Goal: Information Seeking & Learning: Compare options

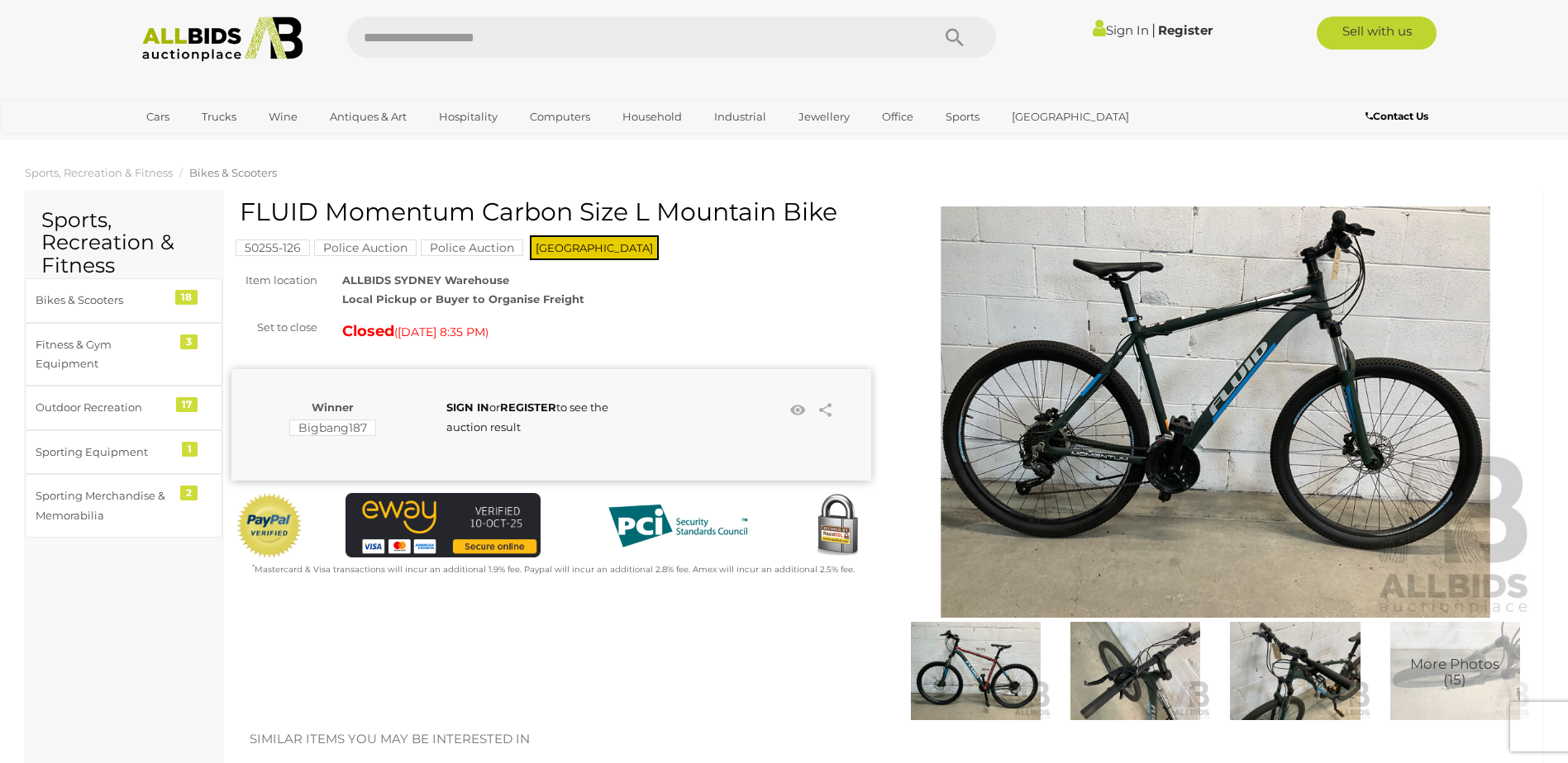
click at [1145, 664] on img at bounding box center [1135, 670] width 152 height 97
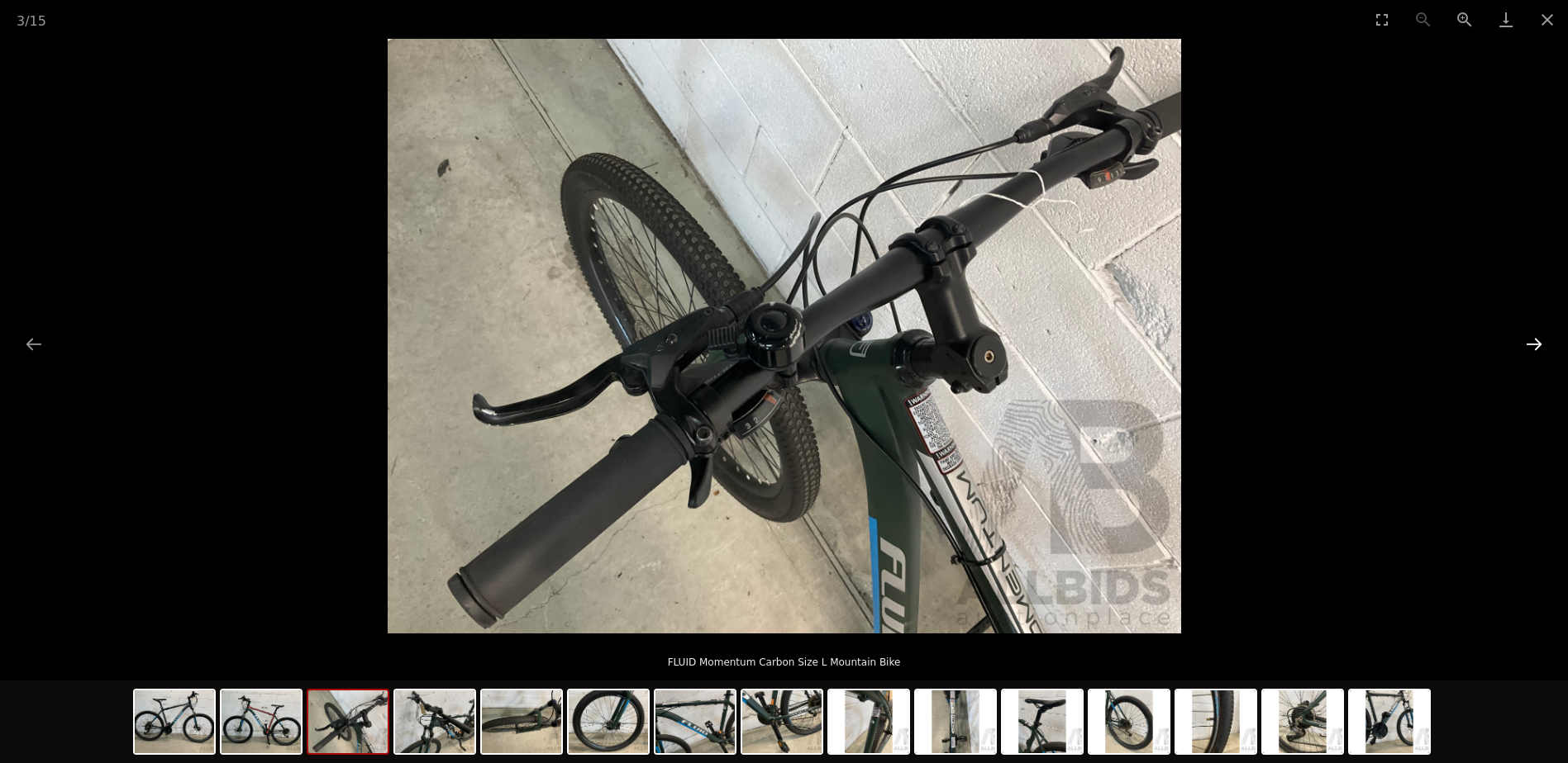
click at [1541, 339] on button "Next slide" at bounding box center [1533, 344] width 35 height 32
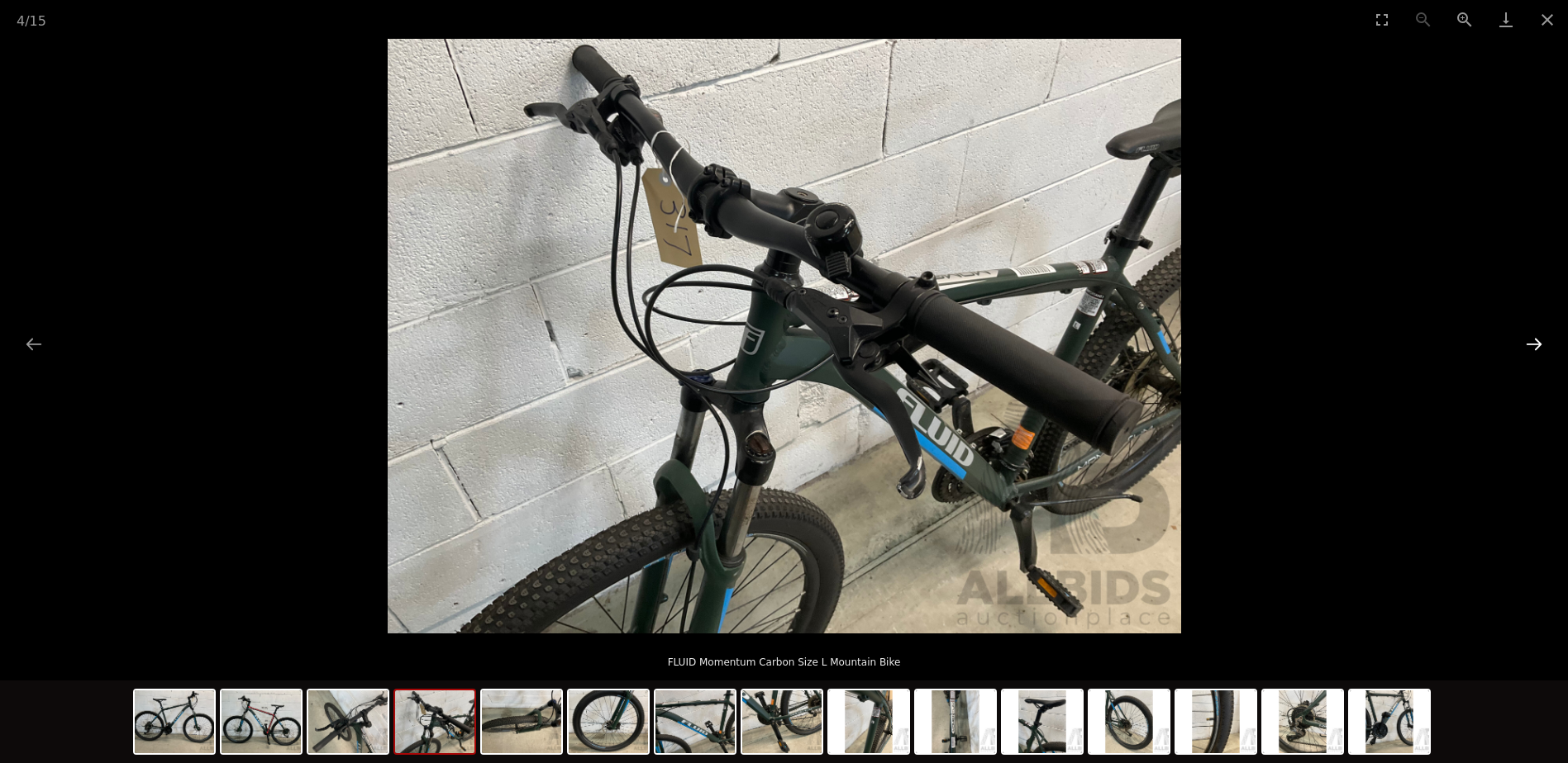
click at [1541, 339] on button "Next slide" at bounding box center [1533, 344] width 35 height 32
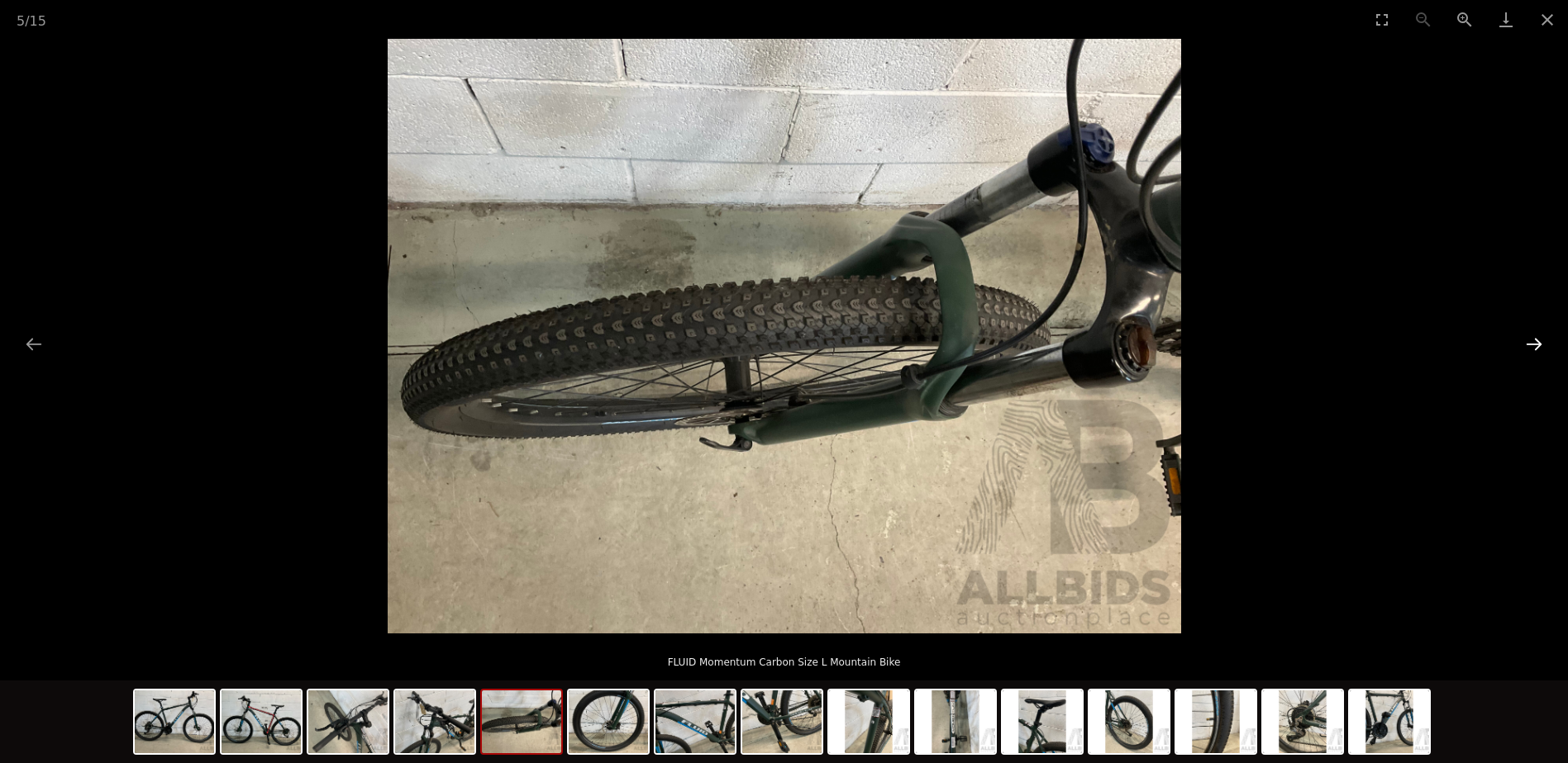
click at [1541, 339] on button "Next slide" at bounding box center [1533, 344] width 35 height 32
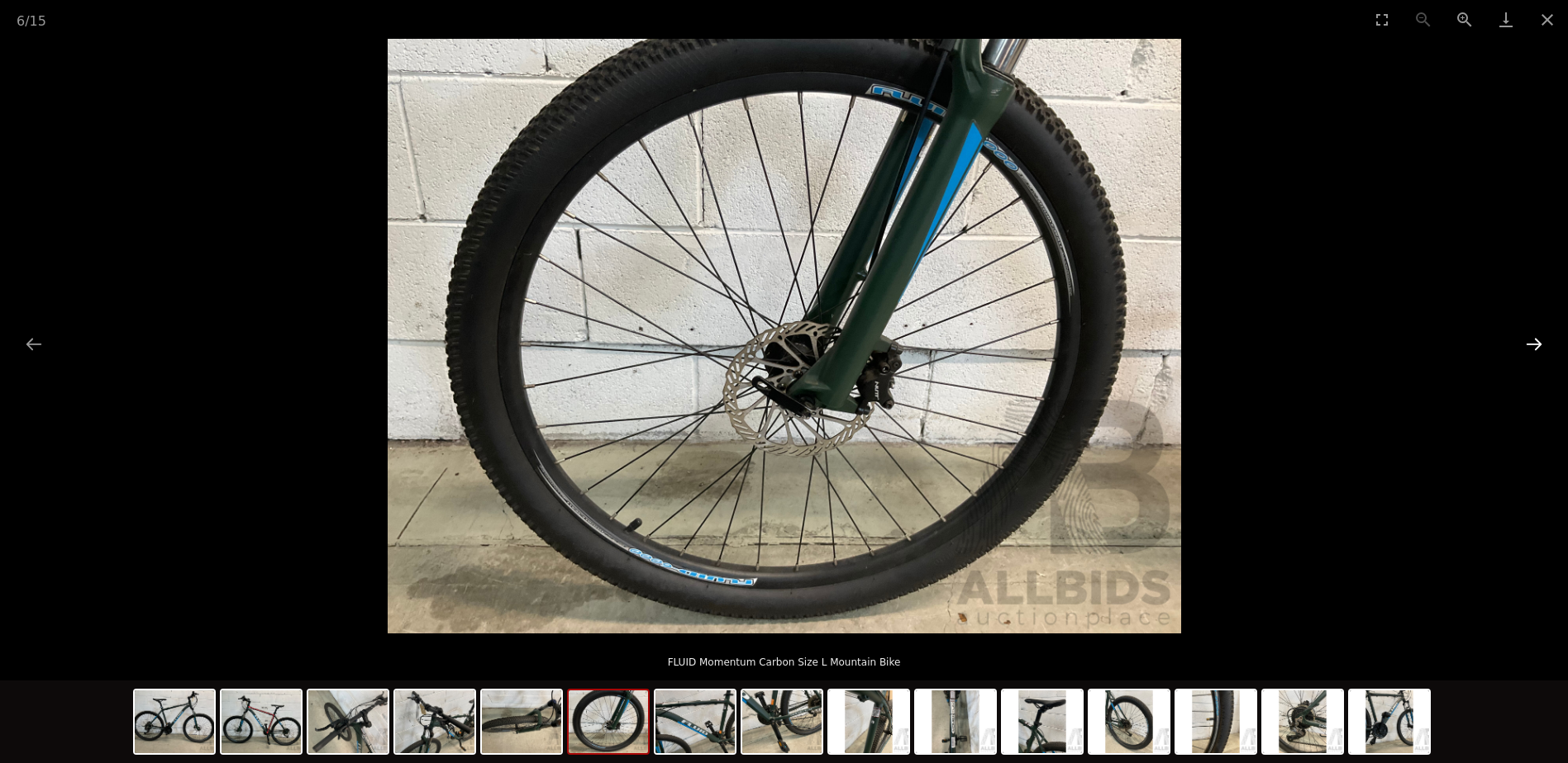
click at [1541, 339] on button "Next slide" at bounding box center [1533, 344] width 35 height 32
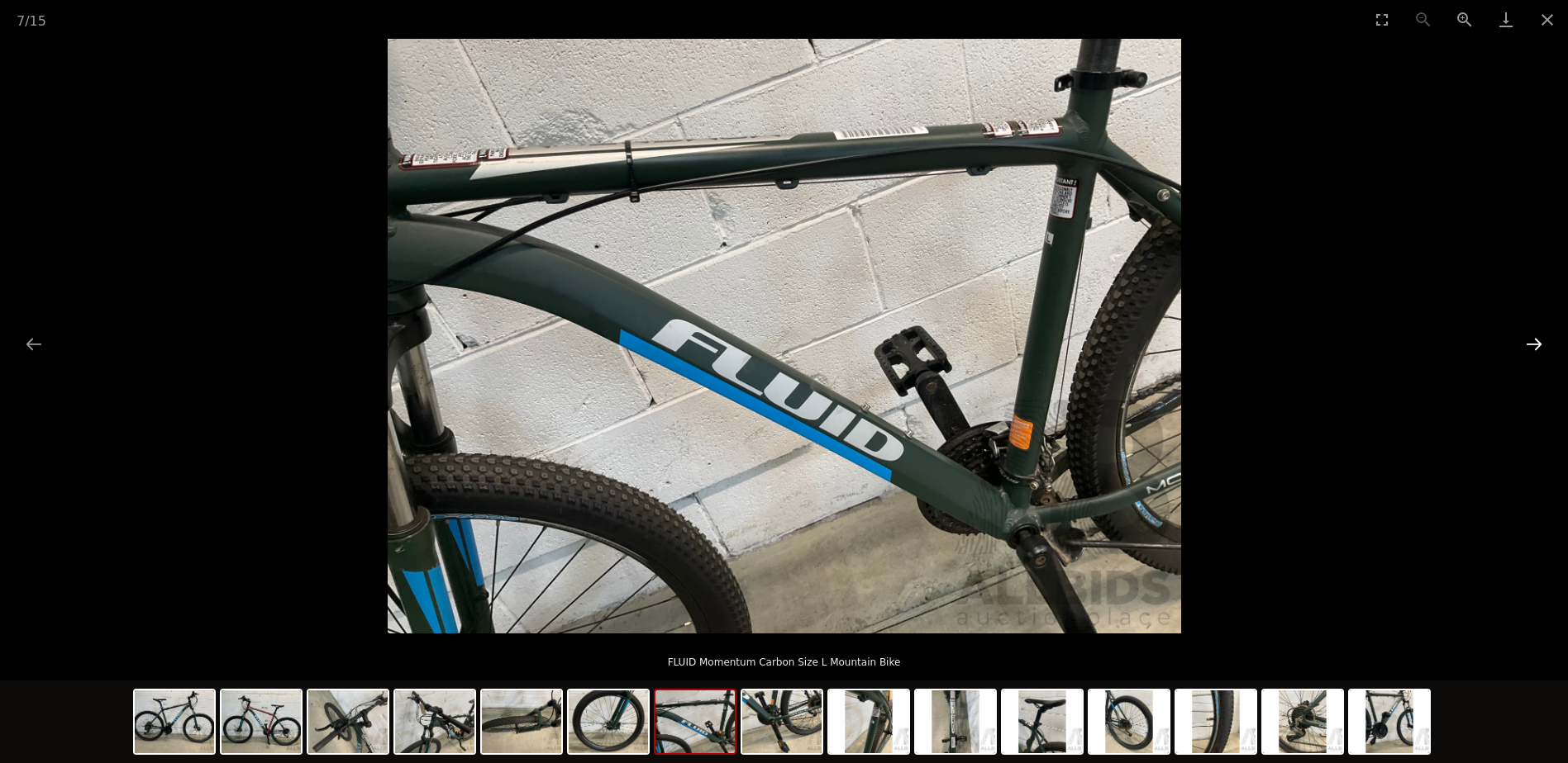
click at [1541, 333] on button "Next slide" at bounding box center [1533, 344] width 35 height 32
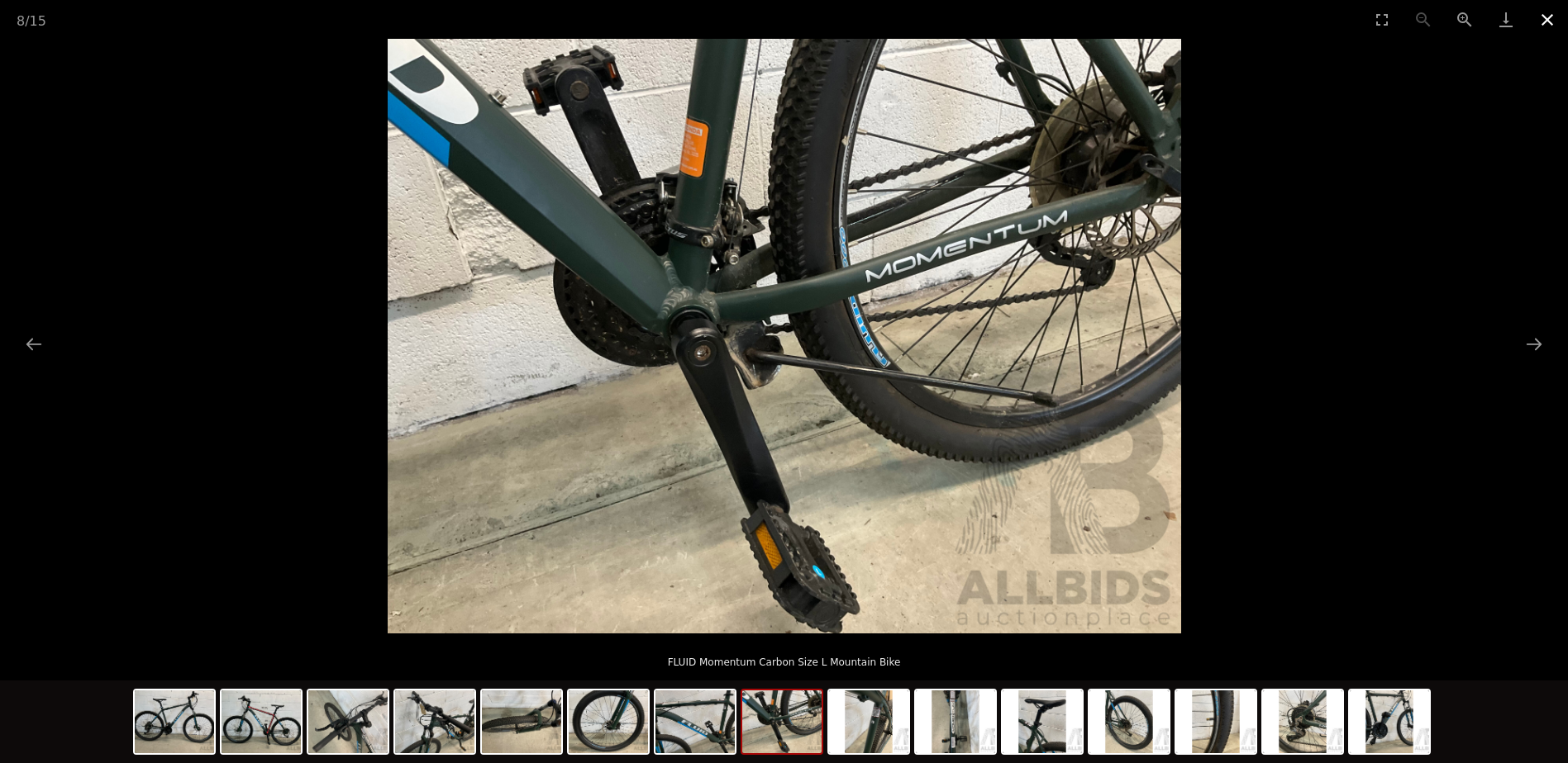
click at [1544, 20] on button "Close gallery" at bounding box center [1547, 19] width 41 height 39
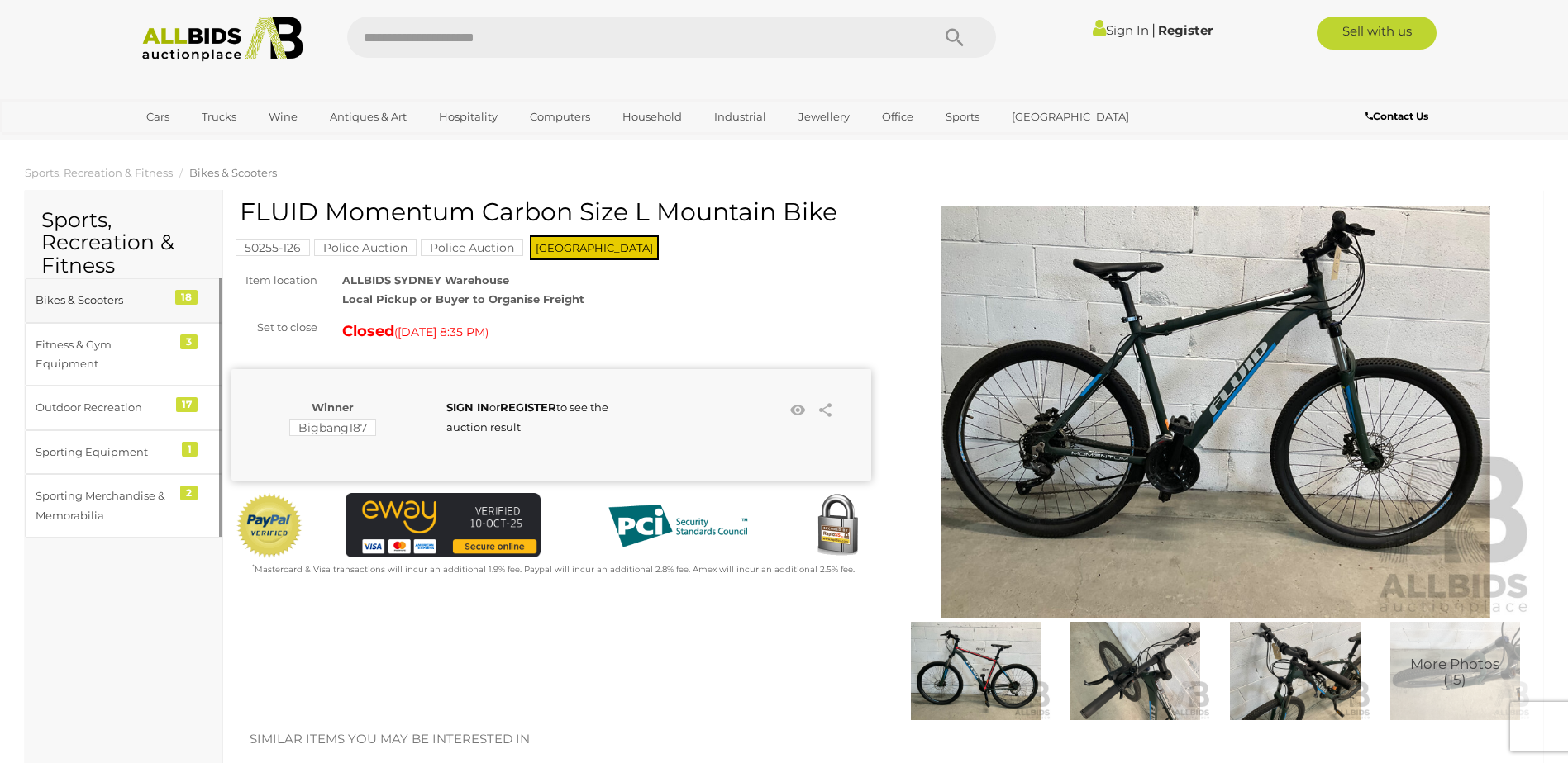
click at [168, 295] on div "Bikes & Scooters" at bounding box center [104, 300] width 137 height 19
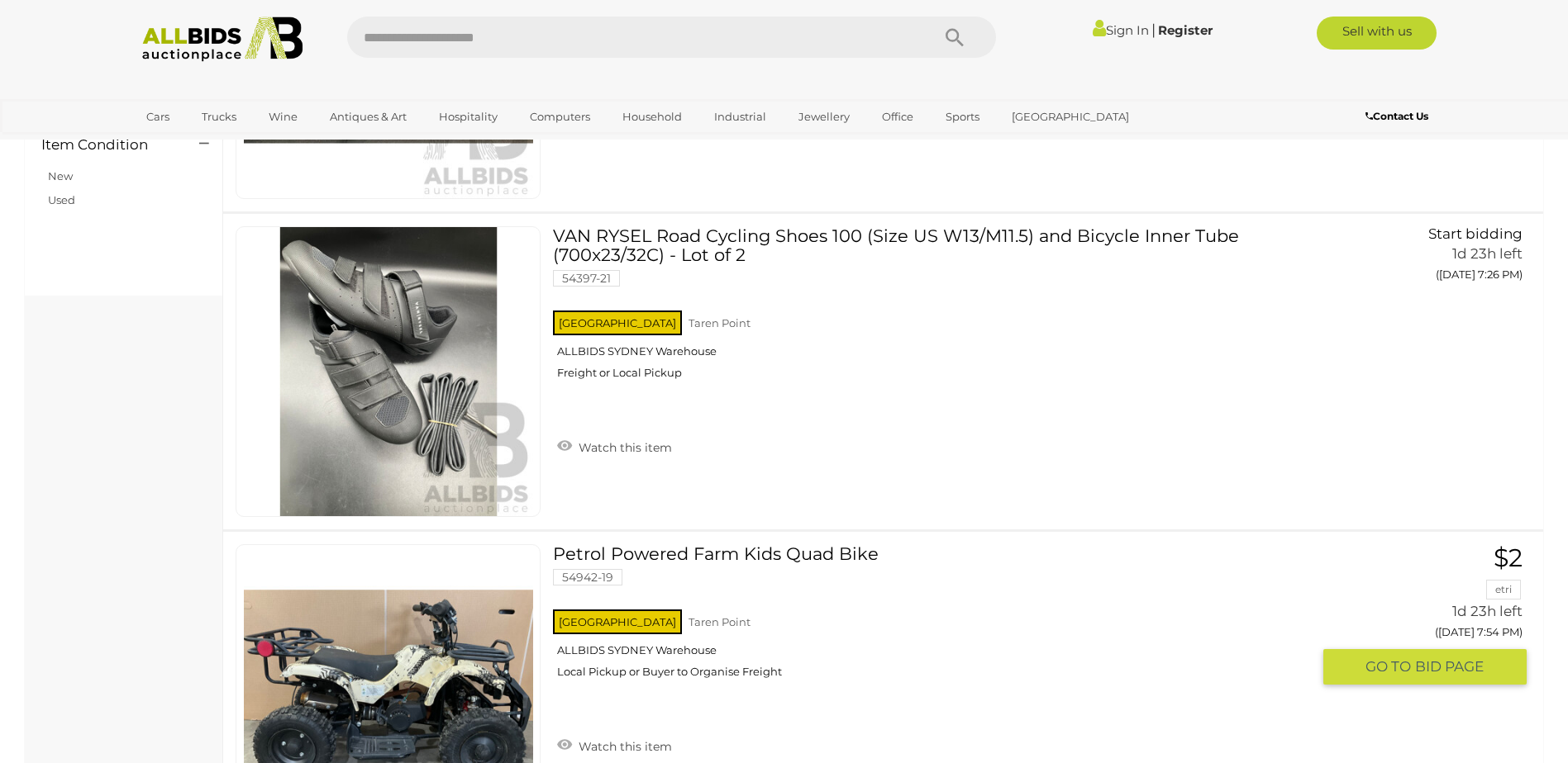
scroll to position [1074, 0]
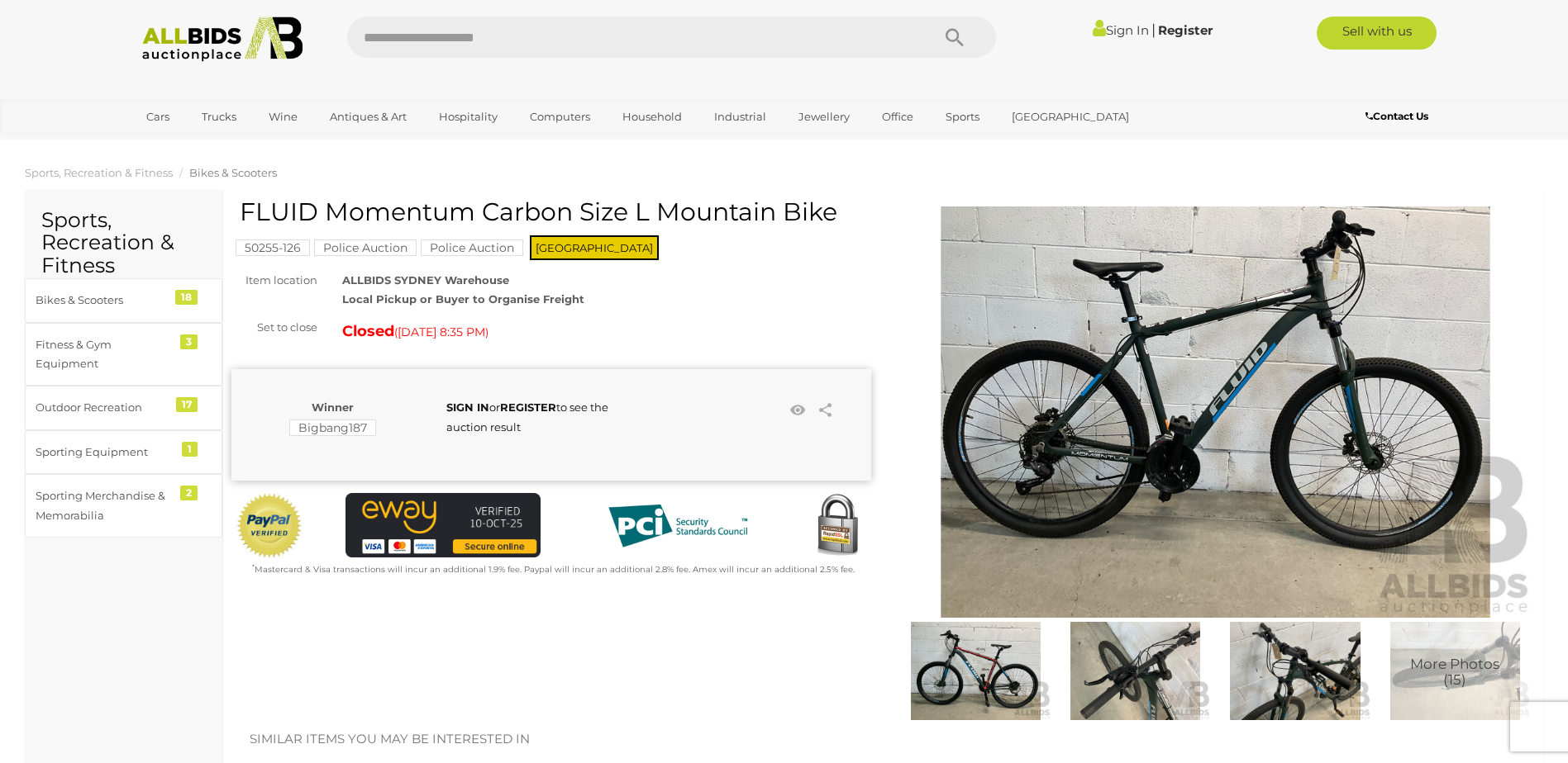
click at [498, 427] on span "SIGN IN or REGISTER to see the auction result" at bounding box center [528, 416] width 162 height 32
click at [360, 418] on div "Winner Bigbang187" at bounding box center [333, 418] width 203 height 41
drag, startPoint x: 362, startPoint y: 426, endPoint x: 299, endPoint y: 434, distance: 63.5
click at [299, 434] on mark "Bigbang187" at bounding box center [333, 429] width 87 height 17
drag, startPoint x: 299, startPoint y: 434, endPoint x: 504, endPoint y: 434, distance: 205.0
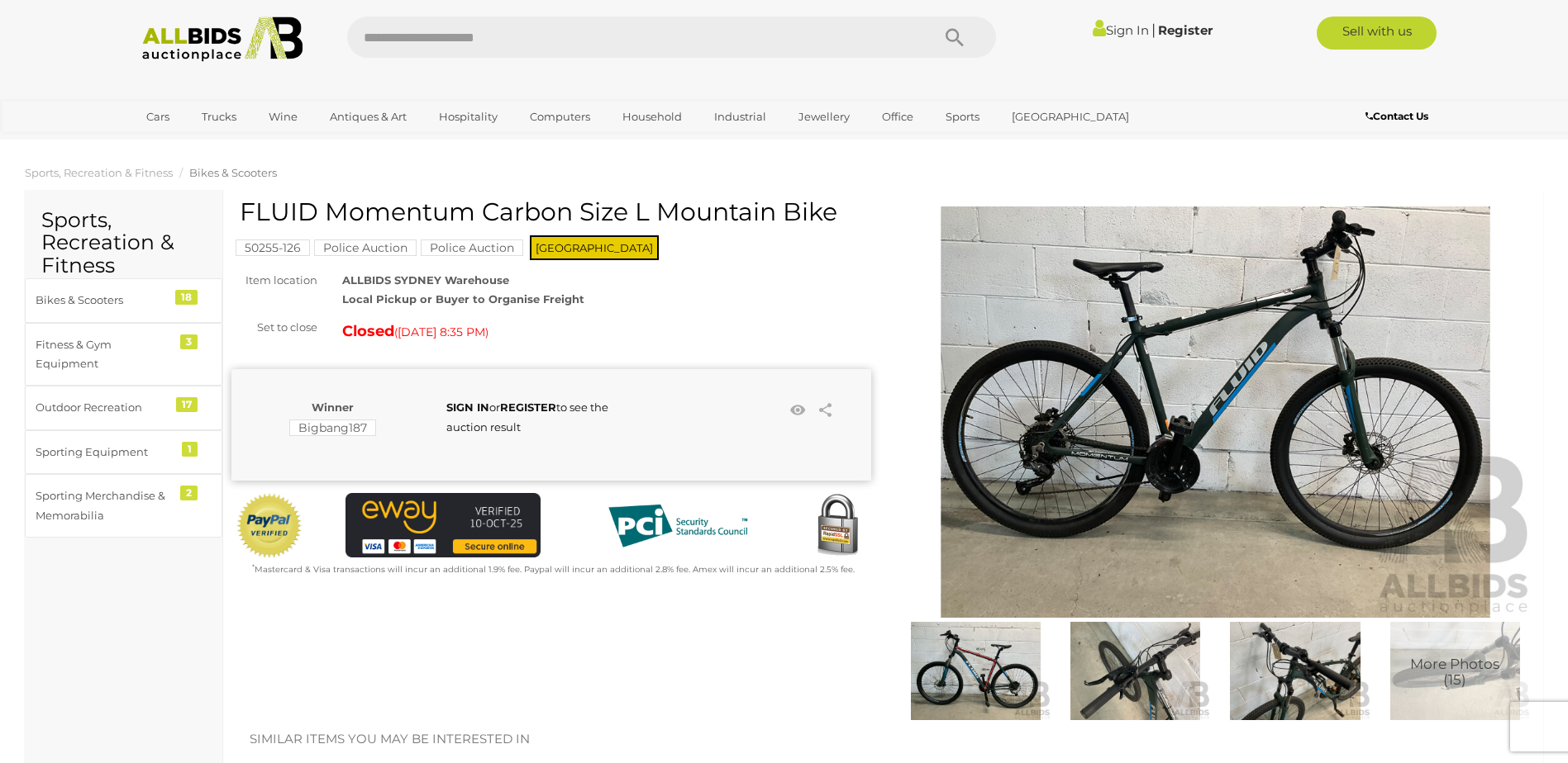
click at [486, 438] on div "Winner Bigbang187 SIGN IN or REGISTER to see the auction result" at bounding box center [535, 418] width 607 height 41
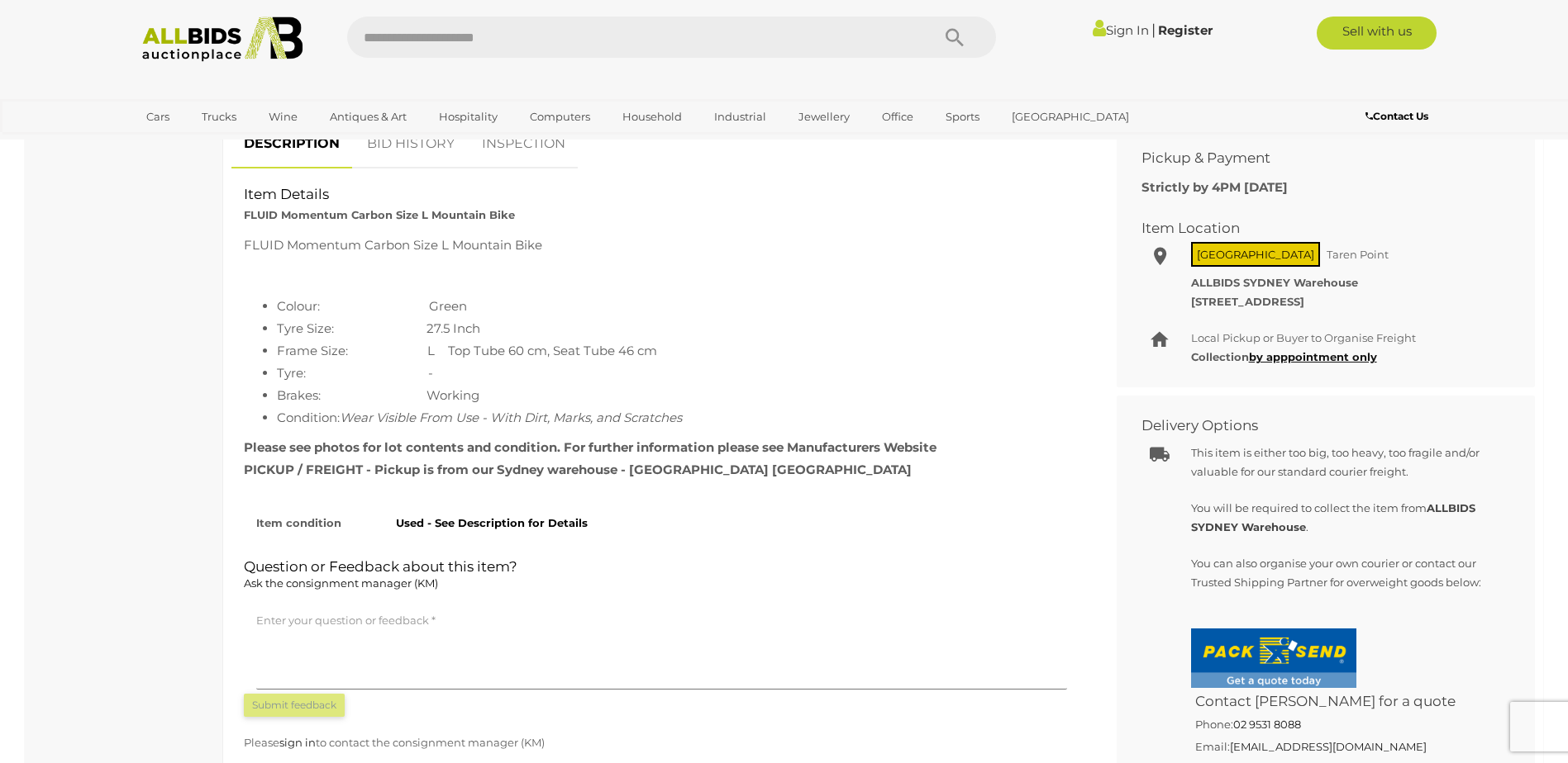
scroll to position [991, 0]
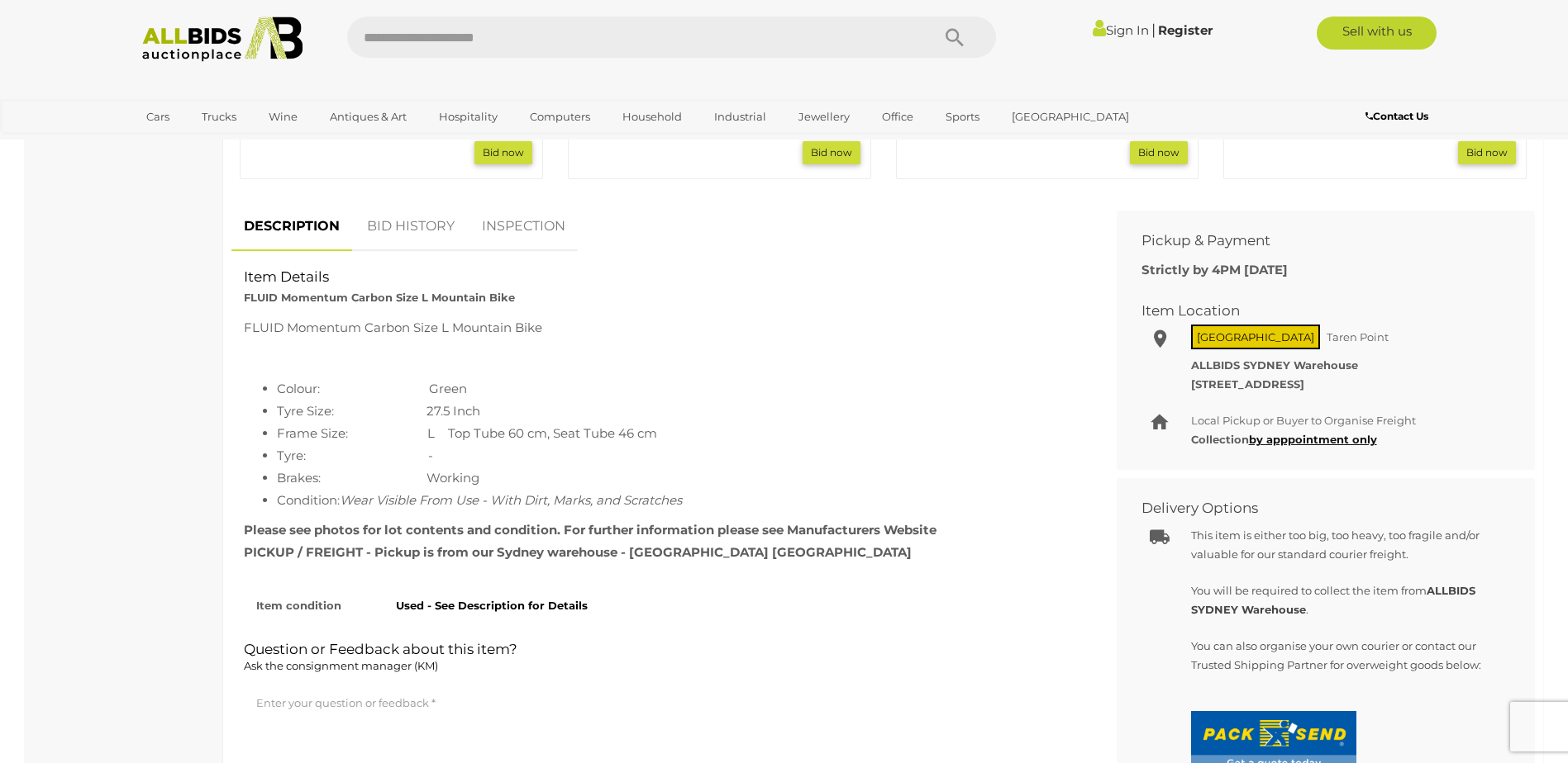
click at [420, 238] on link "BID HISTORY" at bounding box center [410, 227] width 112 height 49
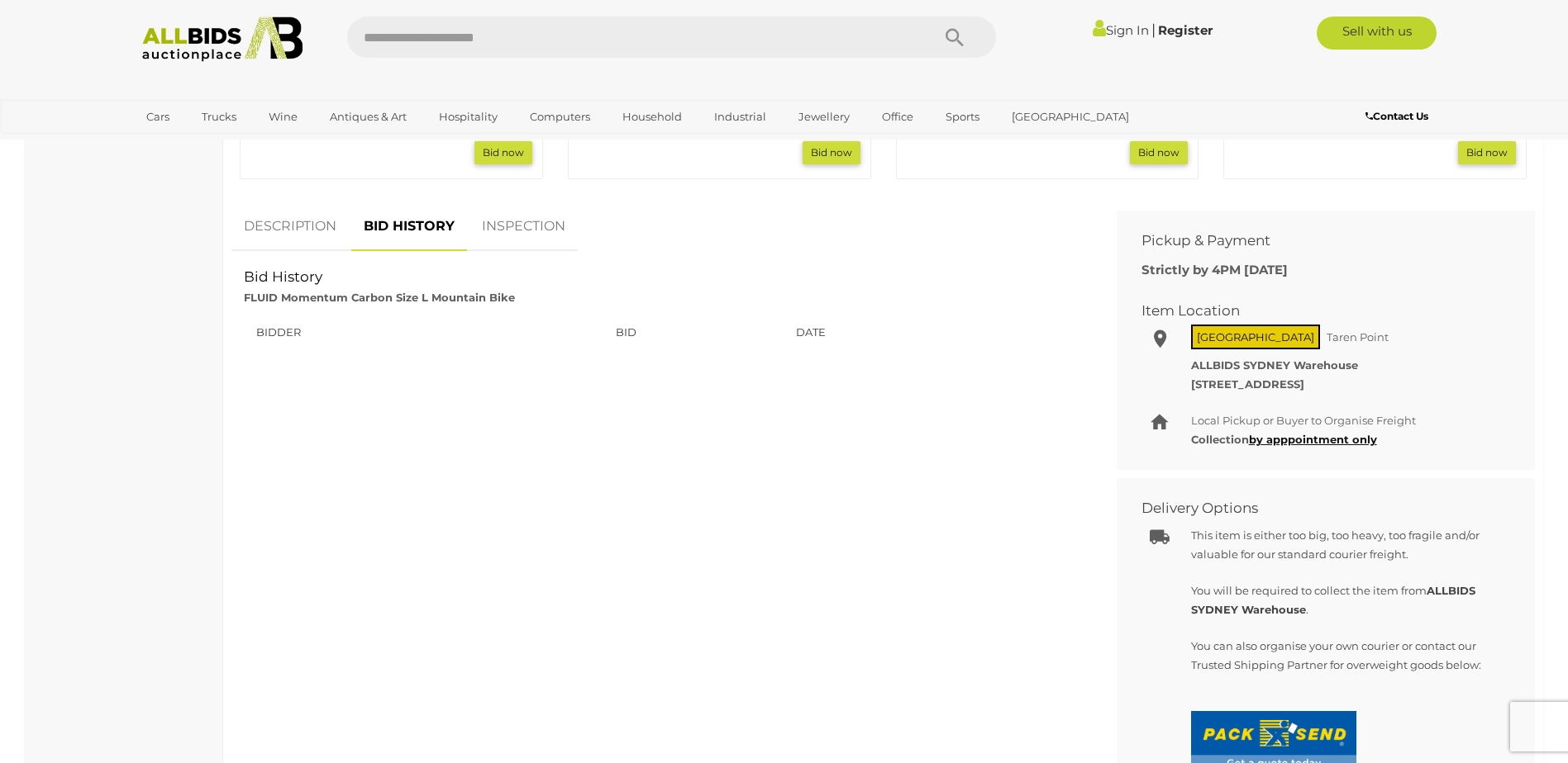
click at [524, 230] on link "INSPECTION" at bounding box center [523, 227] width 108 height 49
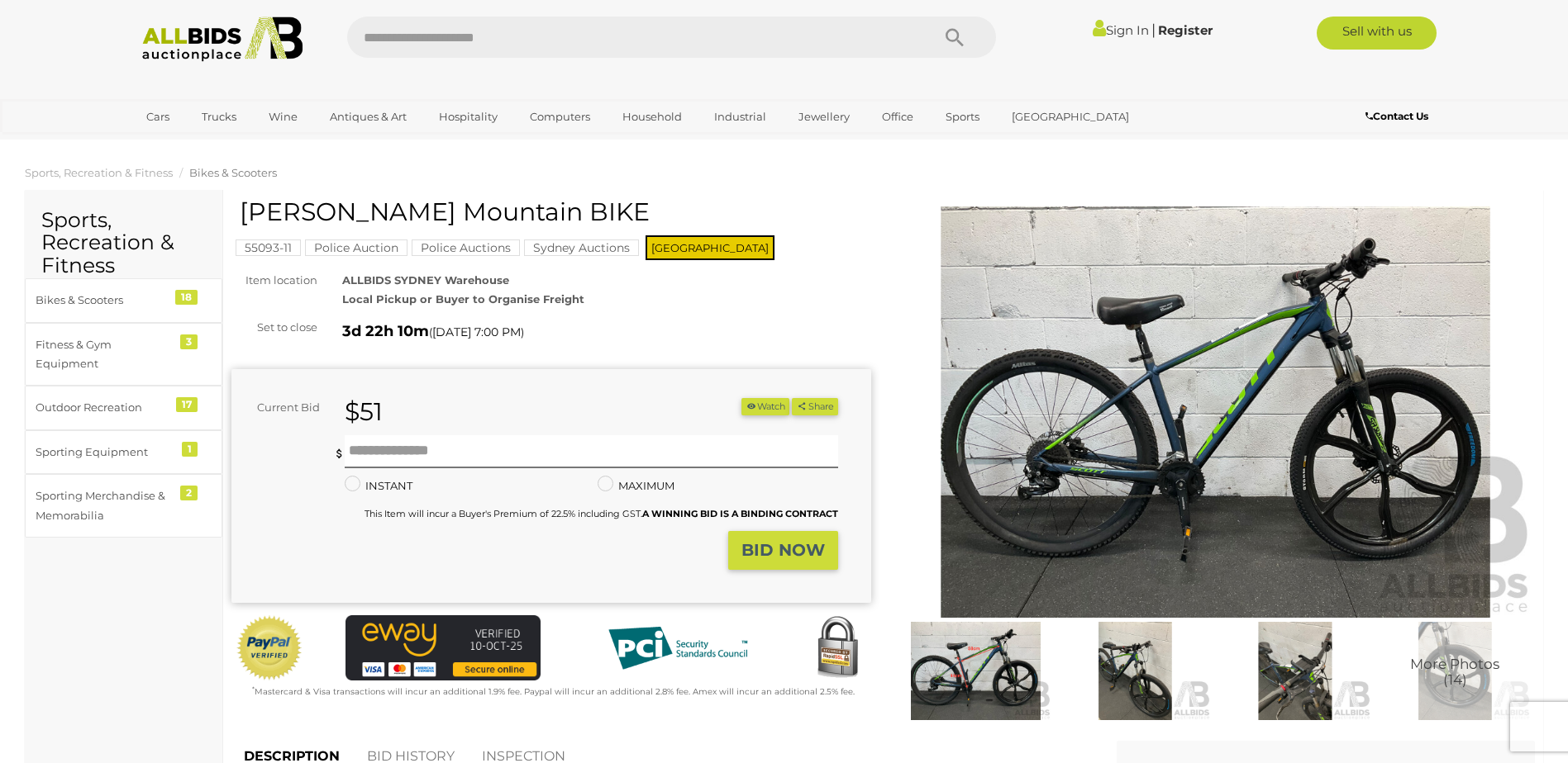
click at [1145, 674] on img at bounding box center [1135, 670] width 152 height 97
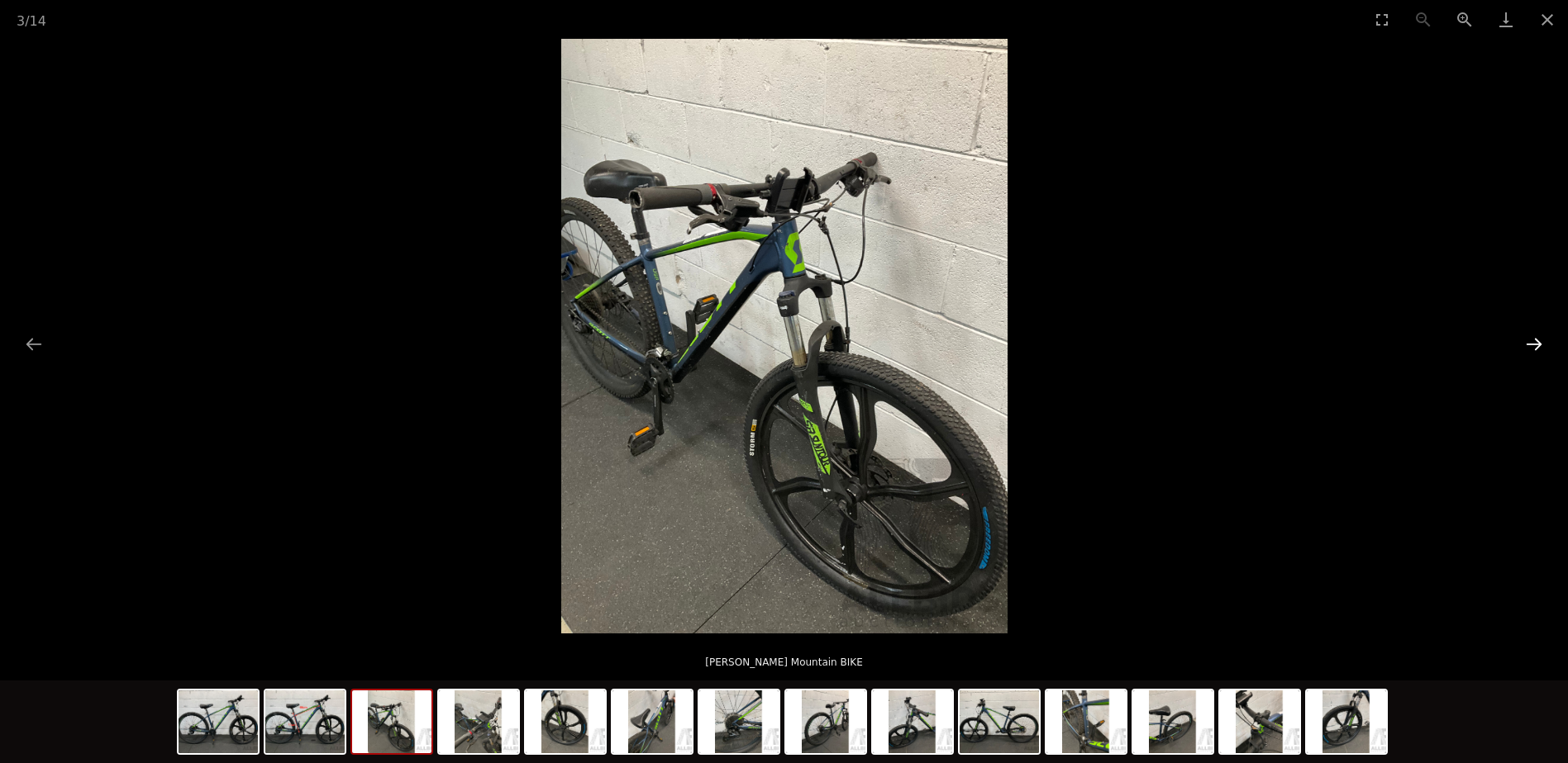
click at [1536, 339] on button "Next slide" at bounding box center [1533, 344] width 35 height 32
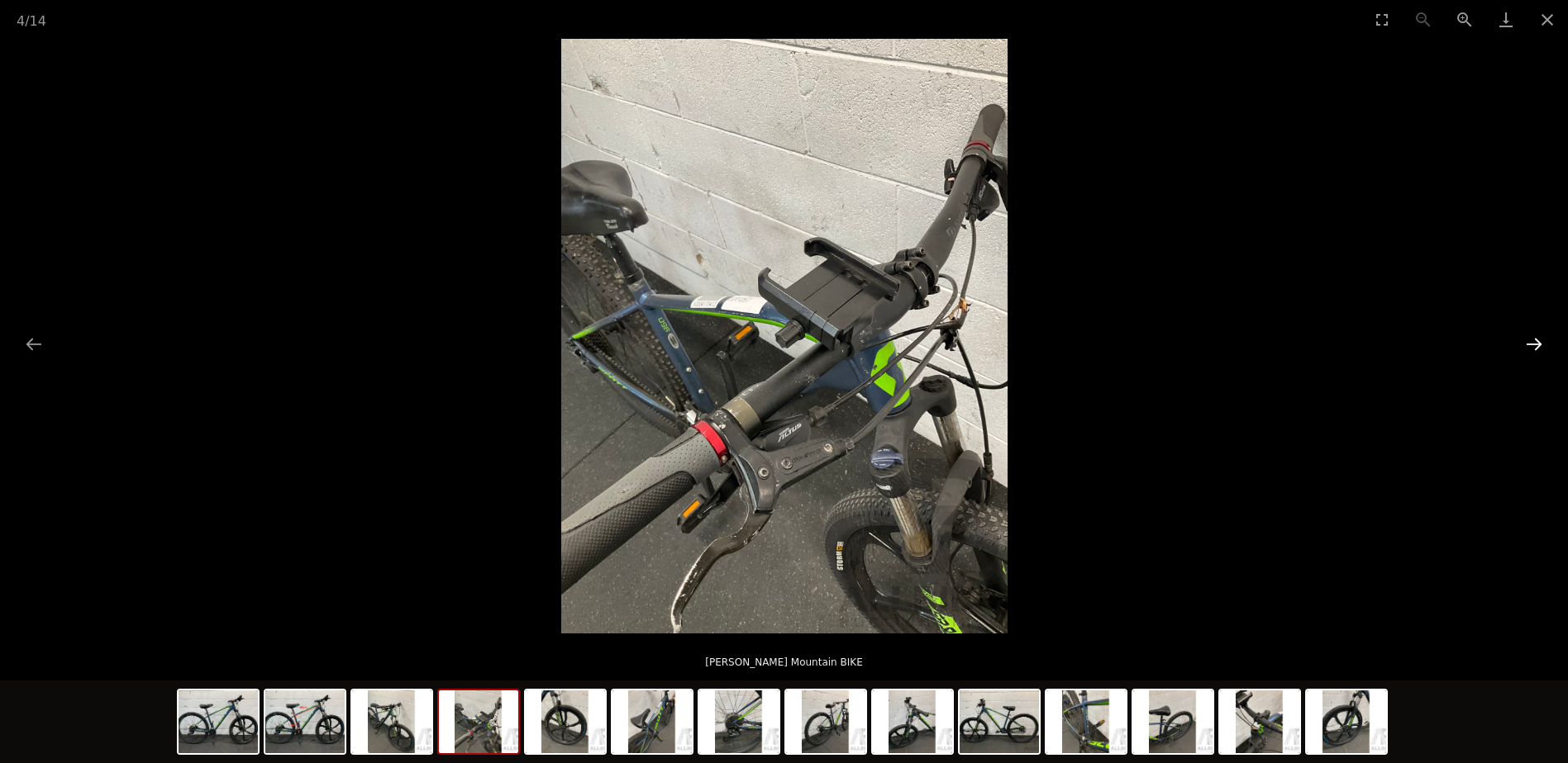
click at [1536, 339] on button "Next slide" at bounding box center [1533, 344] width 35 height 32
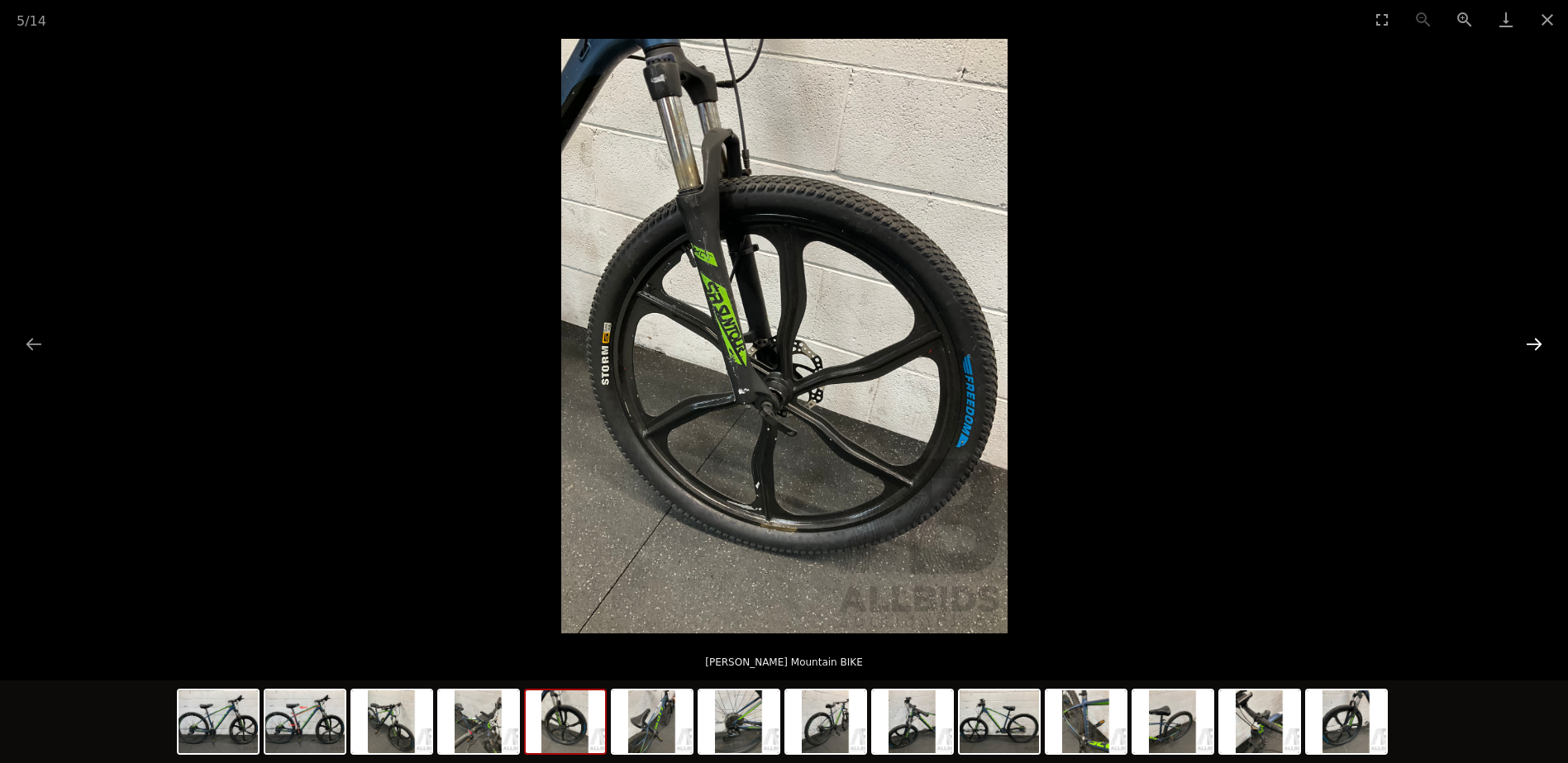
click at [1536, 339] on button "Next slide" at bounding box center [1533, 344] width 35 height 32
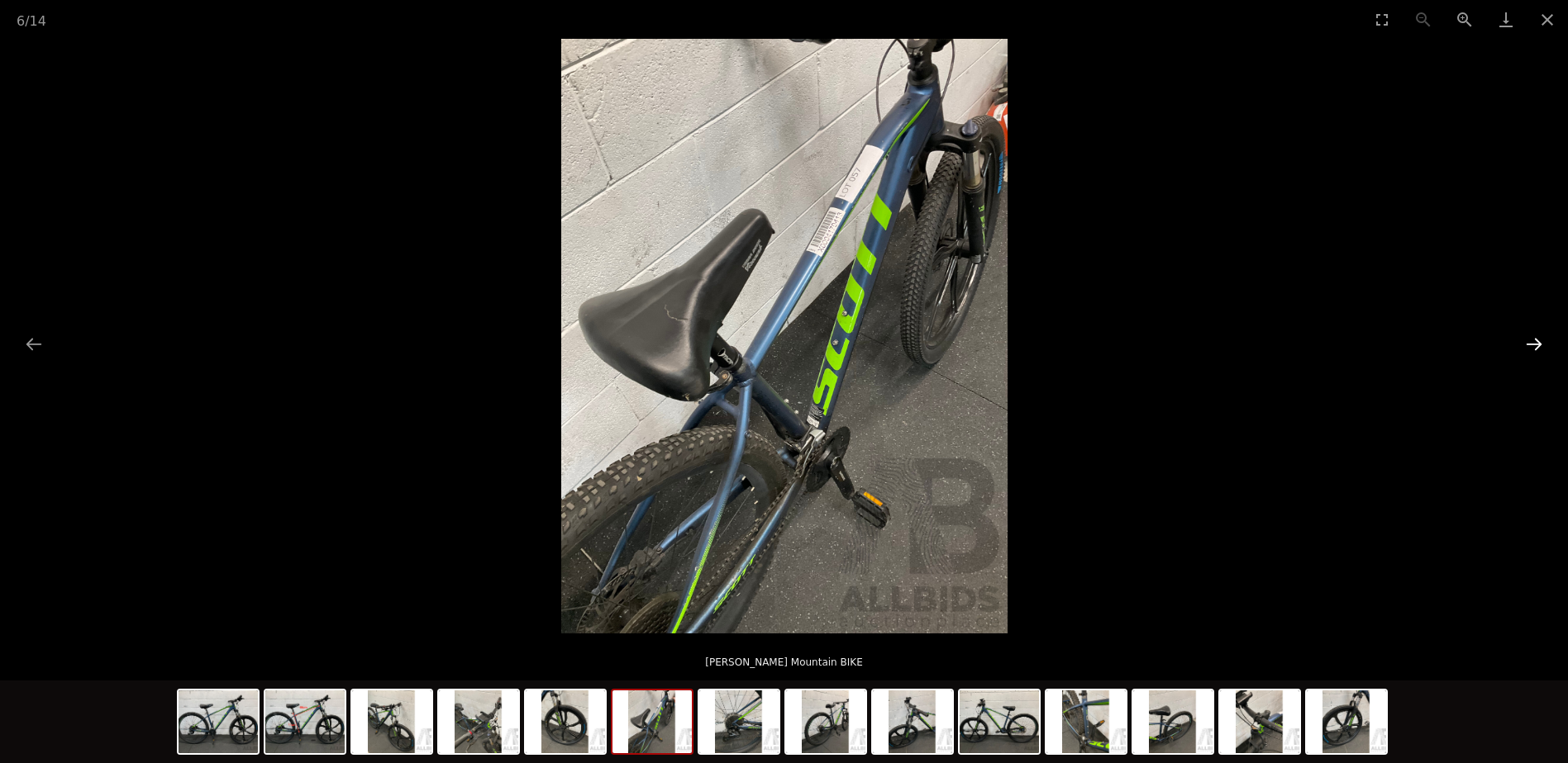
click at [1536, 339] on button "Next slide" at bounding box center [1533, 344] width 35 height 32
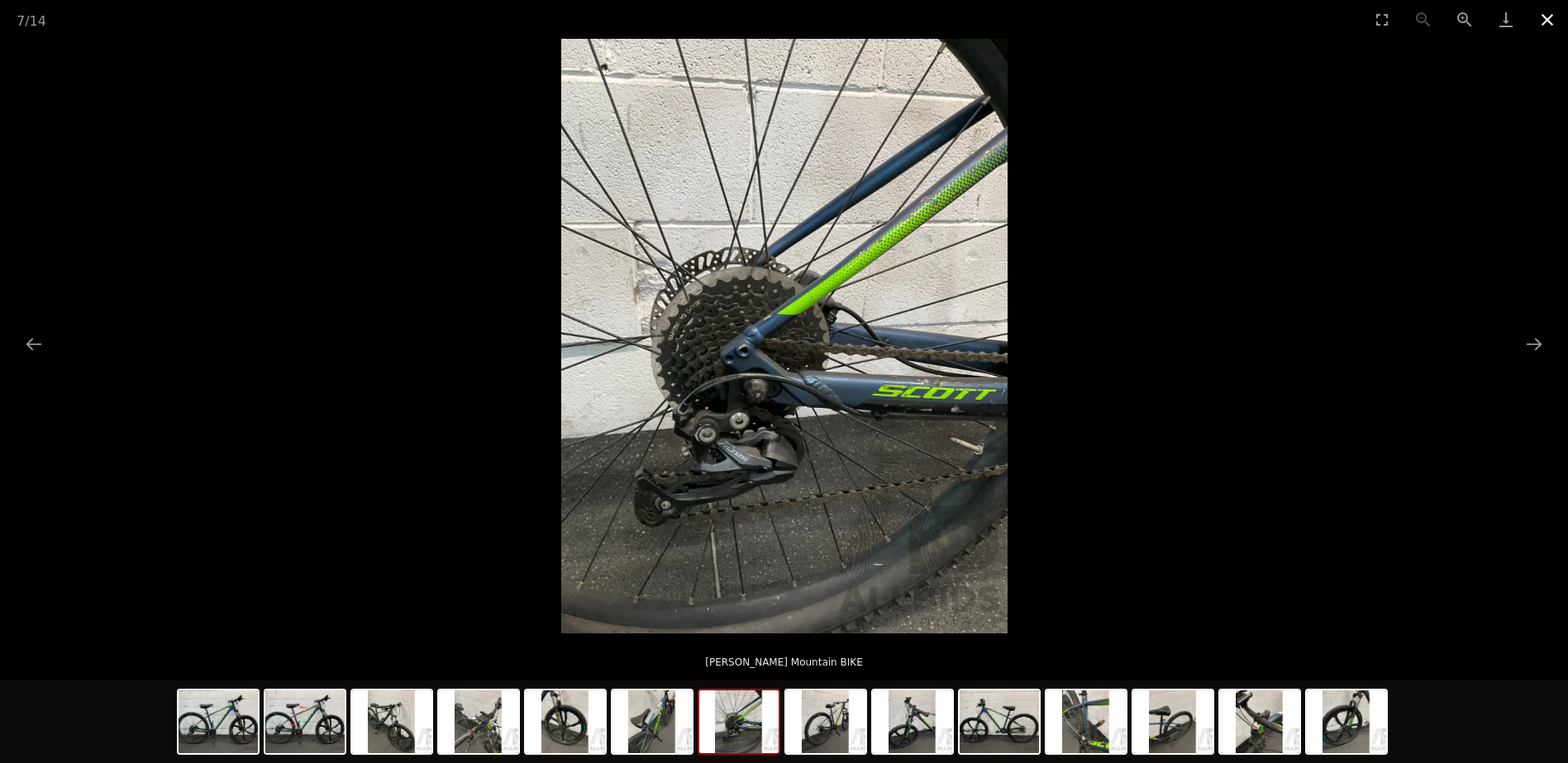
click at [1539, 23] on button "Close gallery" at bounding box center [1547, 19] width 41 height 39
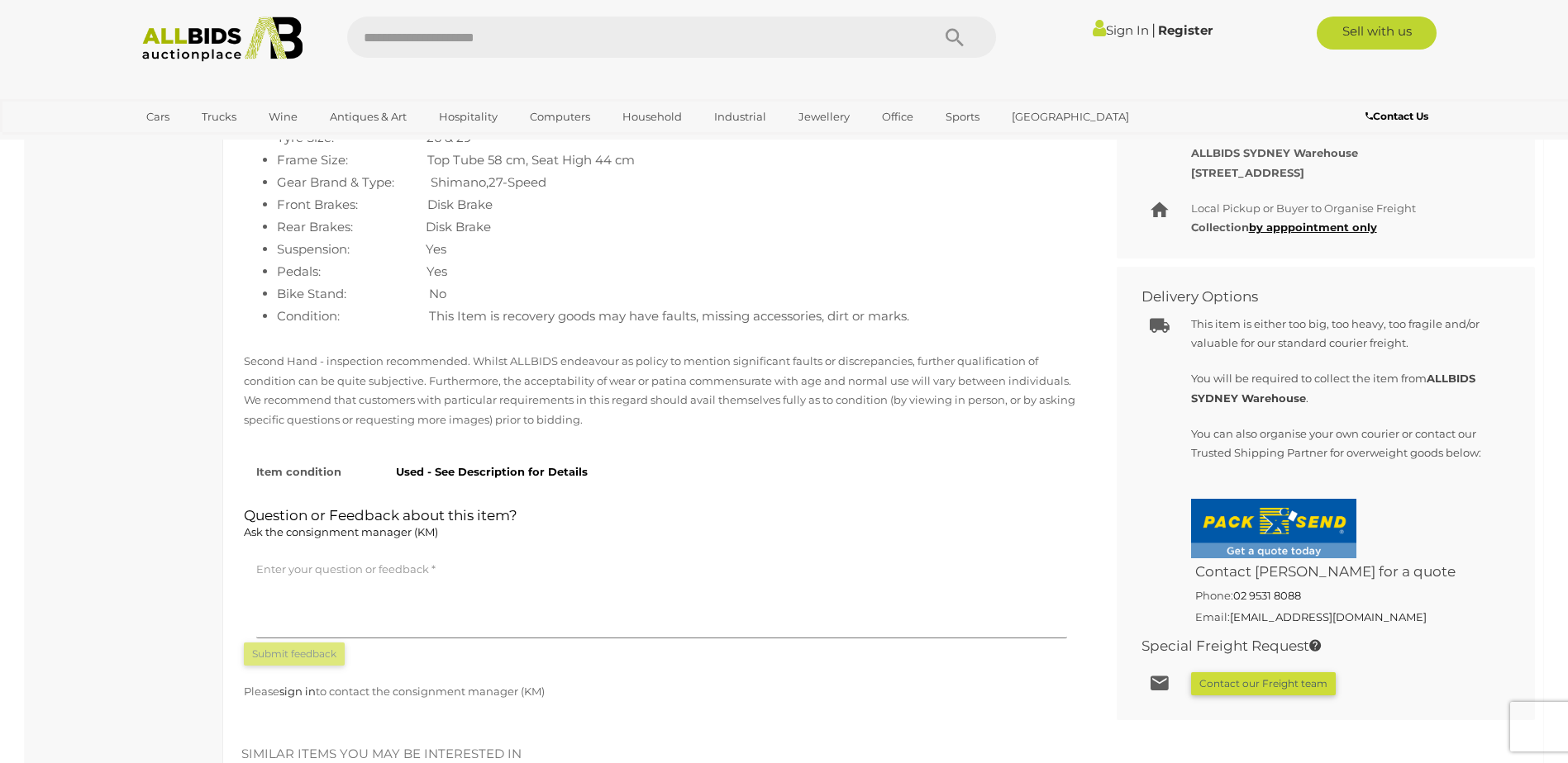
scroll to position [743, 0]
